Goal: Information Seeking & Learning: Learn about a topic

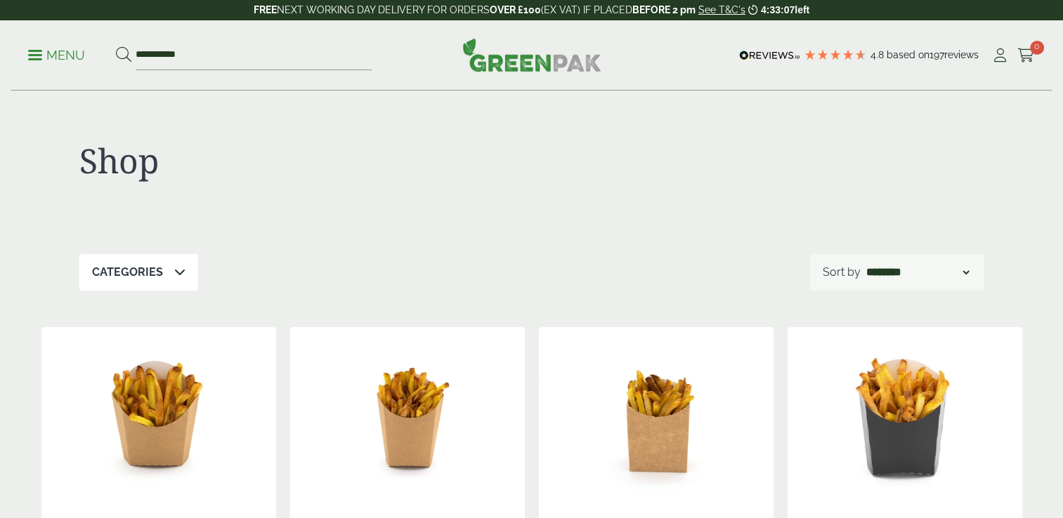
click at [63, 48] on p "Menu" at bounding box center [56, 55] width 57 height 17
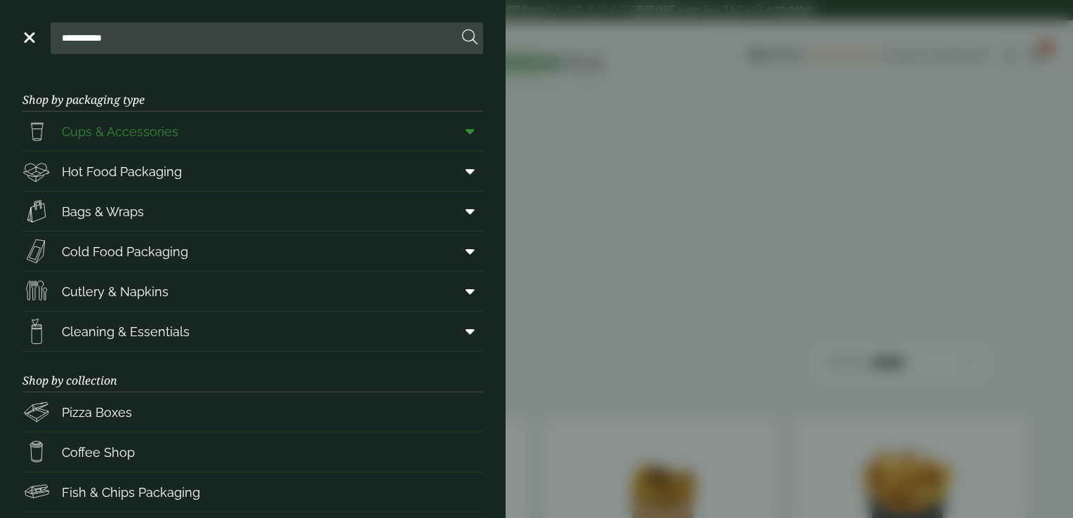
click at [157, 129] on span "Cups & Accessories" at bounding box center [120, 131] width 117 height 19
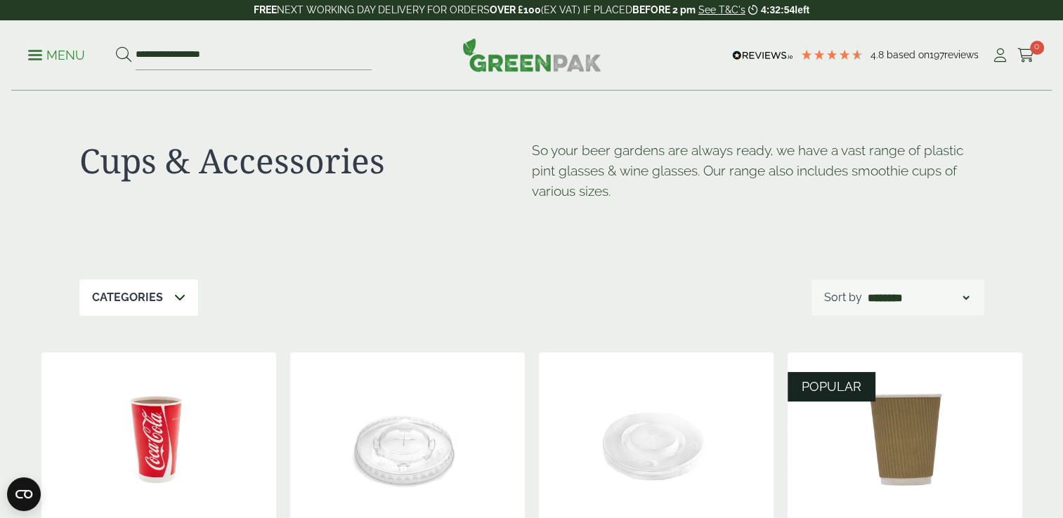
click at [41, 56] on p "Menu" at bounding box center [56, 55] width 57 height 17
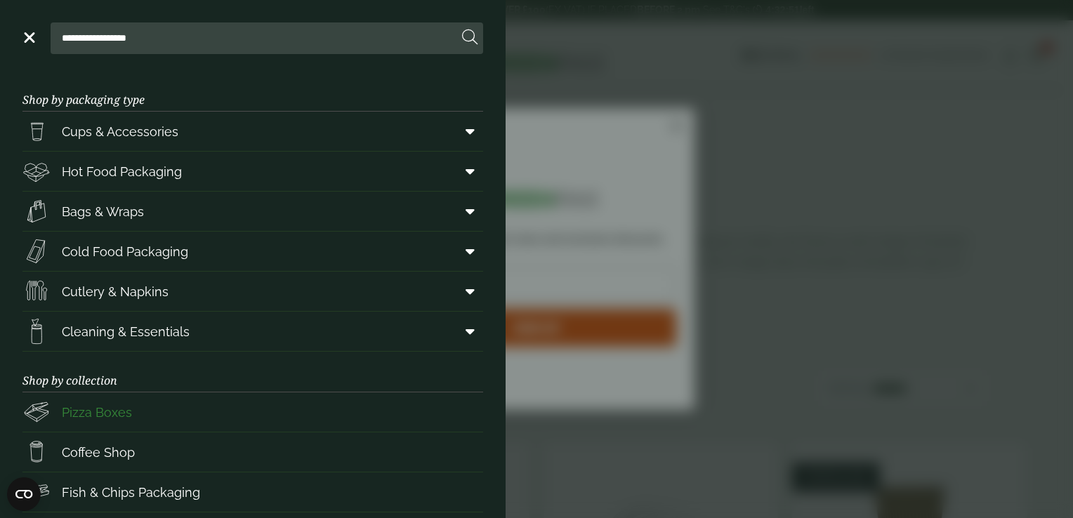
scroll to position [177, 0]
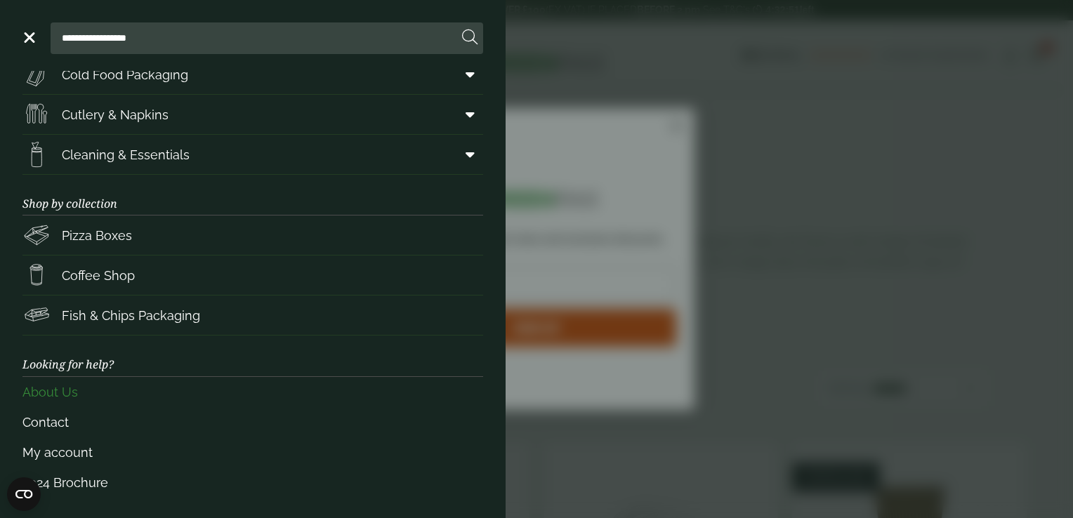
click at [59, 390] on link "About Us" at bounding box center [252, 392] width 461 height 30
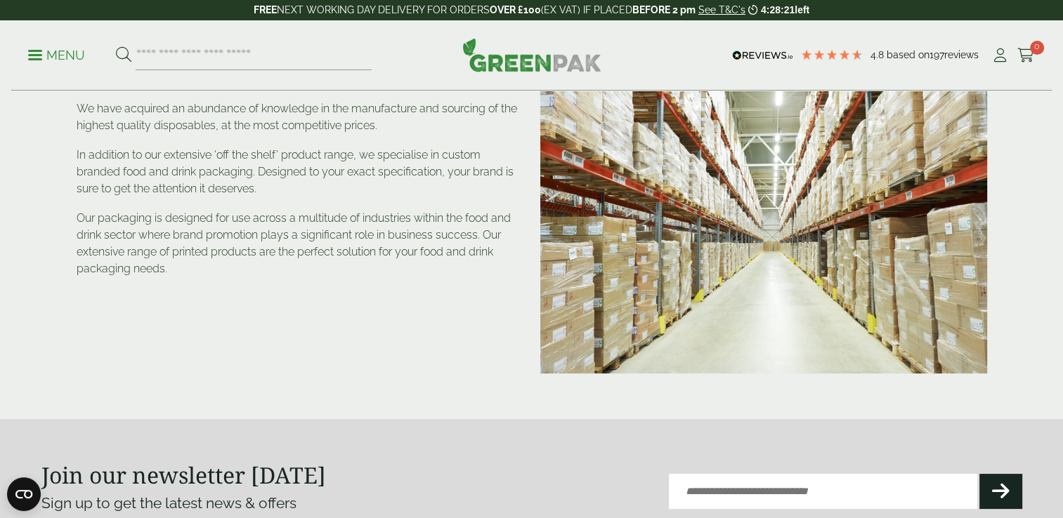
scroll to position [39, 0]
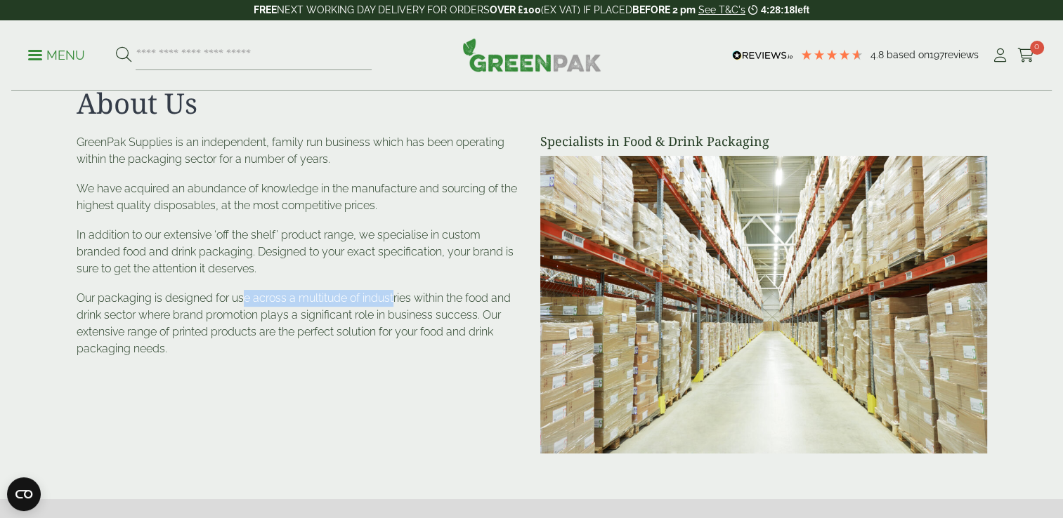
drag, startPoint x: 242, startPoint y: 295, endPoint x: 395, endPoint y: 301, distance: 153.2
click at [395, 301] on p "Our packaging is designed for use across a multitude of industries within the f…" at bounding box center [300, 323] width 447 height 67
drag, startPoint x: 395, startPoint y: 301, endPoint x: 372, endPoint y: 339, distance: 44.7
click at [372, 339] on p "Our packaging is designed for use across a multitude of industries within the f…" at bounding box center [300, 323] width 447 height 67
